Goal: Find specific page/section: Find specific page/section

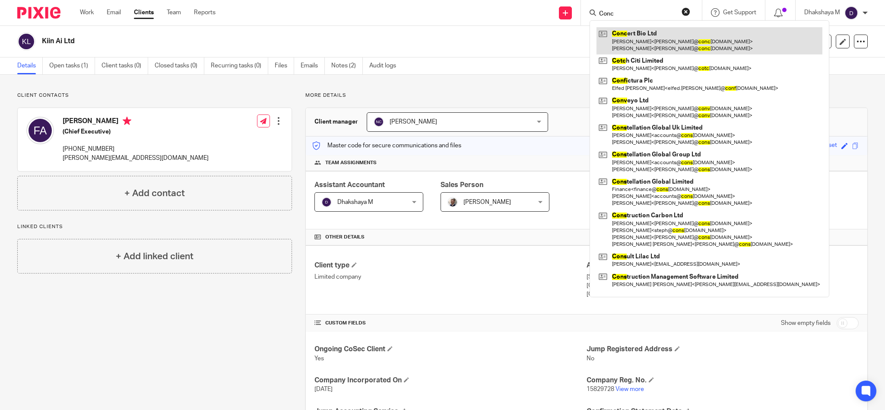
type input "Conc"
click at [627, 42] on link at bounding box center [709, 40] width 226 height 27
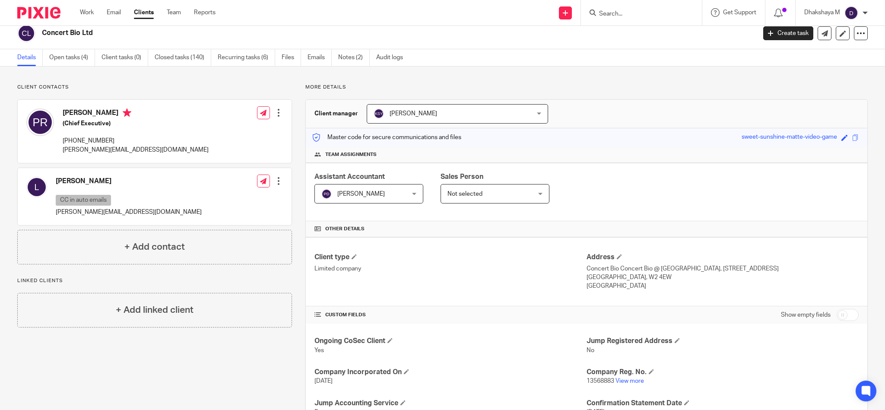
scroll to position [236, 0]
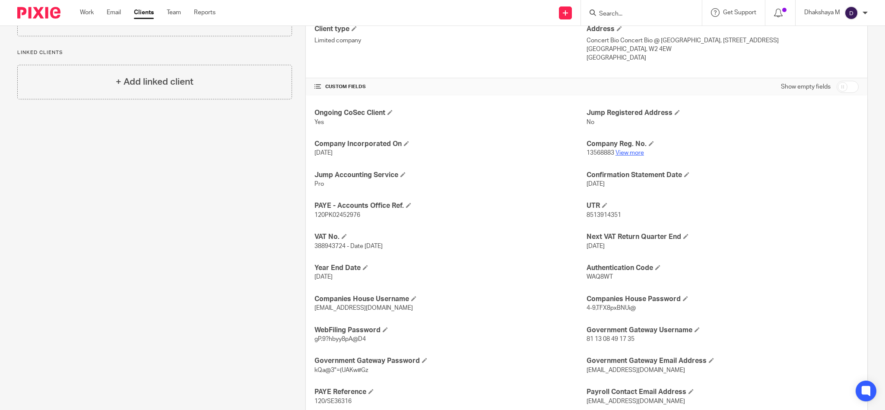
click at [624, 153] on link "View more" at bounding box center [629, 153] width 28 height 6
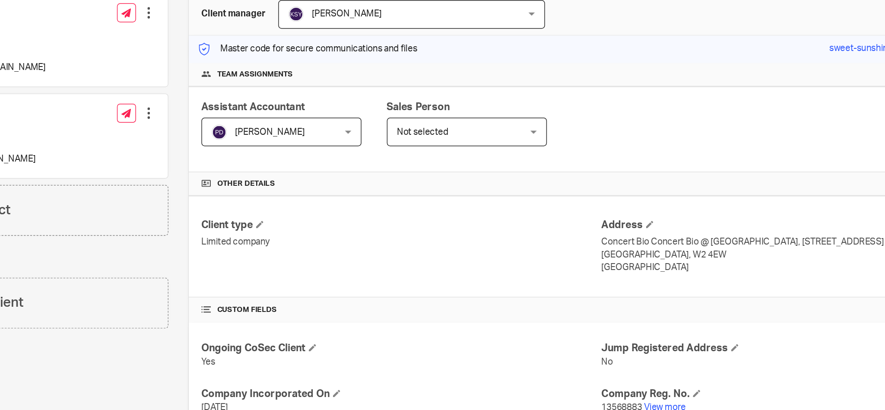
scroll to position [0, 0]
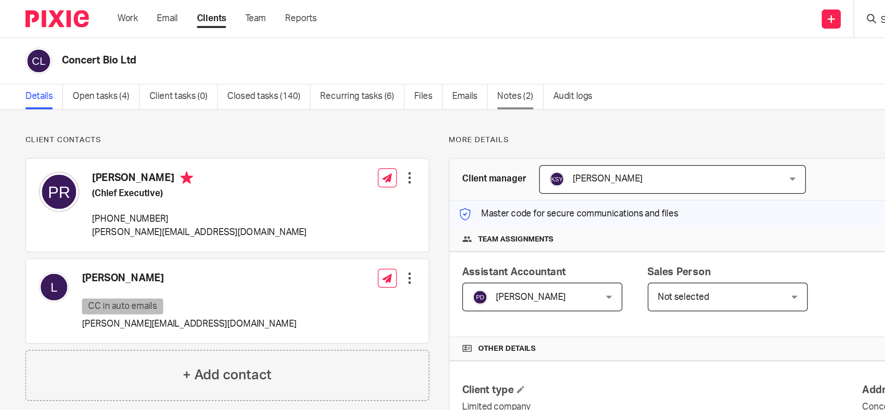
click at [355, 64] on link "Notes (2)" at bounding box center [354, 65] width 32 height 17
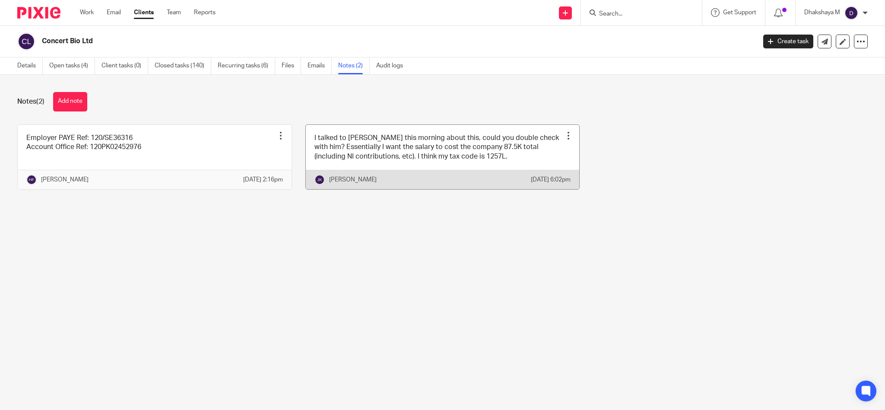
click at [400, 152] on link at bounding box center [443, 157] width 274 height 64
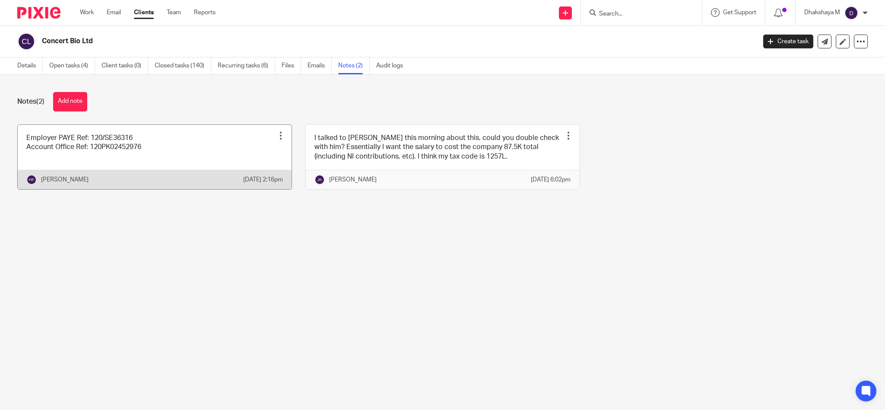
click at [170, 149] on link at bounding box center [155, 157] width 274 height 64
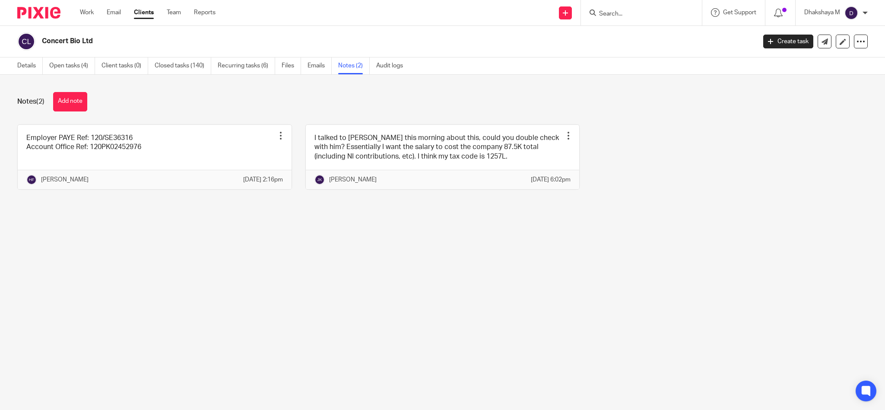
click at [602, 21] on div at bounding box center [641, 12] width 121 height 25
drag, startPoint x: 605, startPoint y: 5, endPoint x: 606, endPoint y: 17, distance: 11.7
click at [606, 17] on div at bounding box center [641, 12] width 121 height 25
click at [606, 17] on input "Search" at bounding box center [637, 14] width 78 height 8
paste input "coulterplanthir"
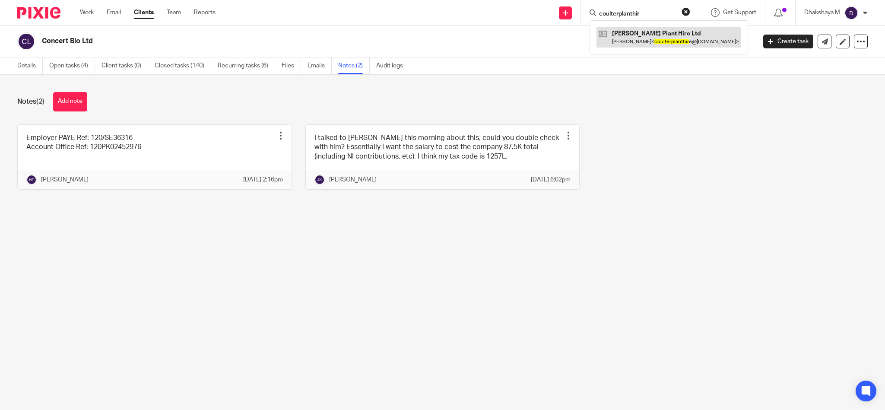
type input "coulterplanthir"
click at [623, 35] on link at bounding box center [668, 37] width 145 height 20
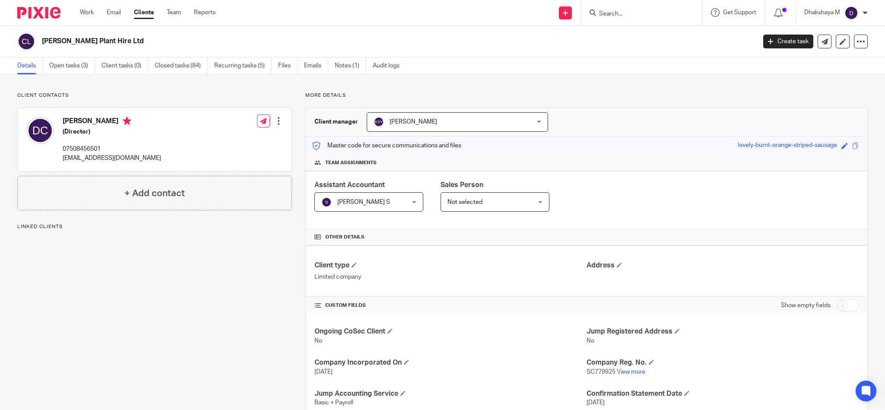
scroll to position [185, 0]
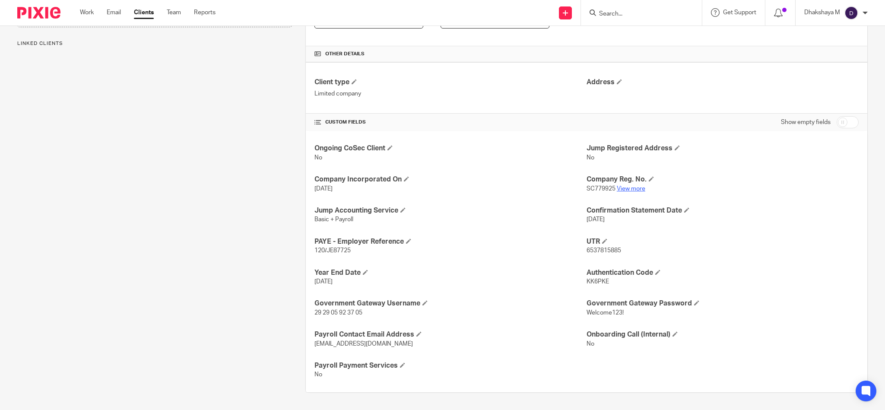
click at [627, 188] on link "View more" at bounding box center [631, 189] width 28 height 6
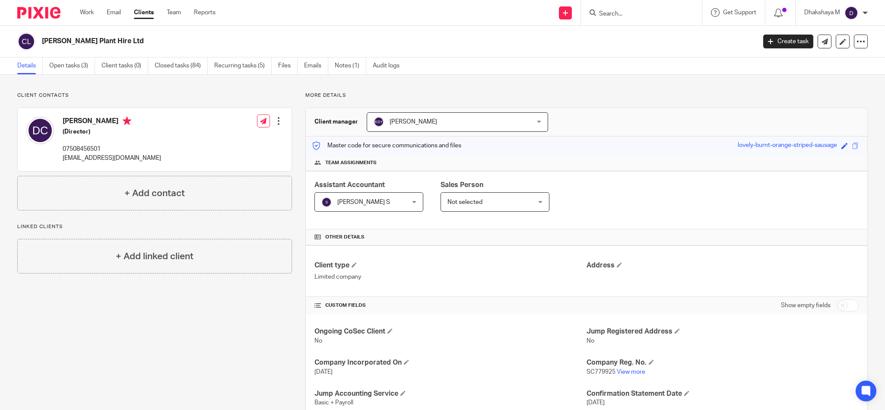
scroll to position [0, 0]
click at [603, 17] on input "Search" at bounding box center [637, 14] width 78 height 8
click at [613, 135] on div "Client manager [PERSON_NAME] [PERSON_NAME] [PERSON_NAME] A Abinandhana P.K [PER…" at bounding box center [586, 122] width 561 height 28
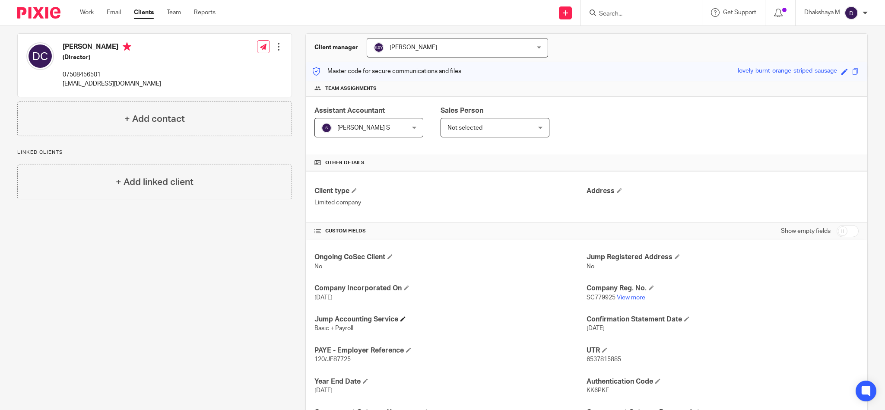
scroll to position [66, 0]
